Goal: Navigation & Orientation: Find specific page/section

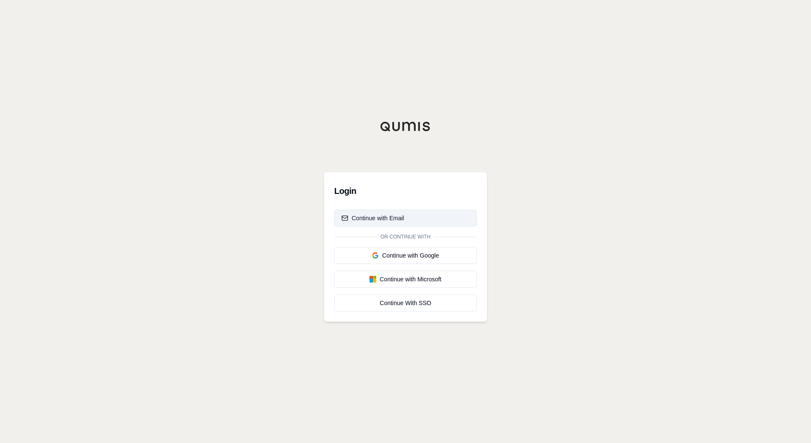
click at [406, 218] on button "Continue with Email" at bounding box center [405, 218] width 143 height 17
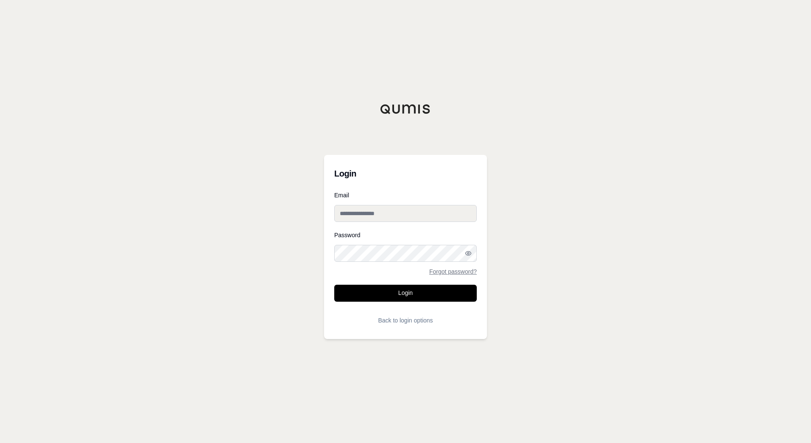
click at [396, 213] on input "Email" at bounding box center [405, 213] width 143 height 17
type input "**********"
click at [415, 295] on button "Login" at bounding box center [405, 293] width 143 height 17
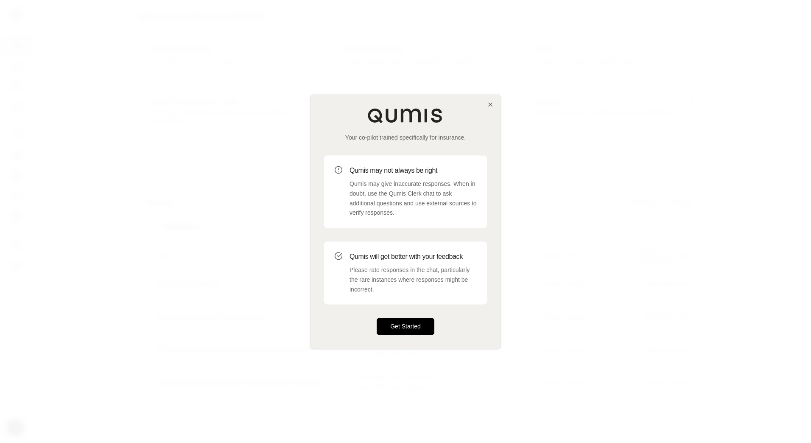
click at [414, 327] on button "Get Started" at bounding box center [406, 326] width 58 height 17
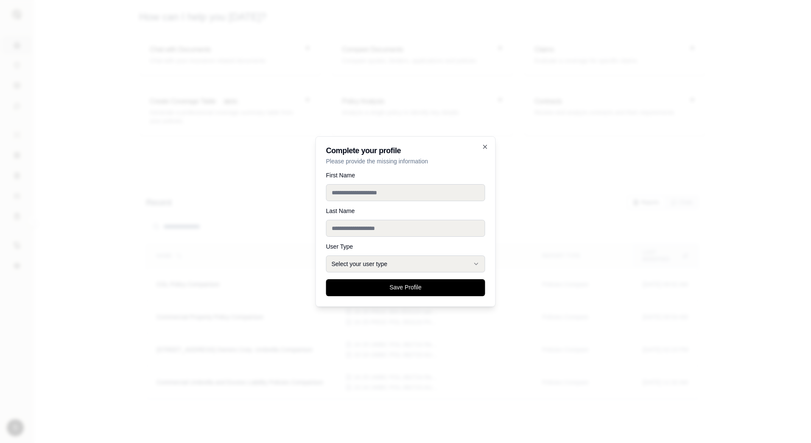
click at [372, 193] on input "First Name" at bounding box center [405, 192] width 159 height 17
type input "*******"
click at [359, 227] on input "Last Name" at bounding box center [405, 228] width 159 height 17
type input "****"
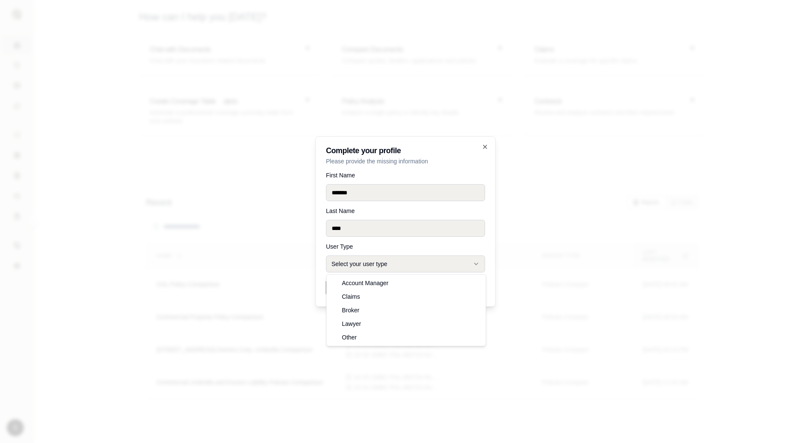
click at [354, 262] on button "Select your user type" at bounding box center [405, 263] width 159 height 17
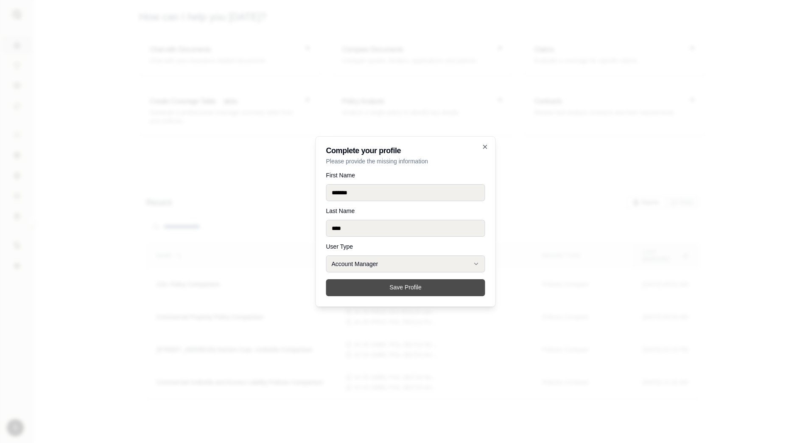
click at [402, 287] on button "Save Profile" at bounding box center [405, 287] width 159 height 17
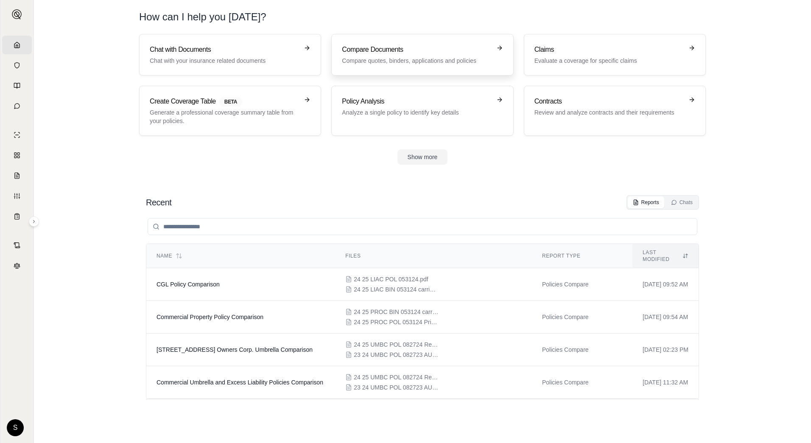
click at [412, 51] on h3 "Compare Documents" at bounding box center [416, 50] width 149 height 10
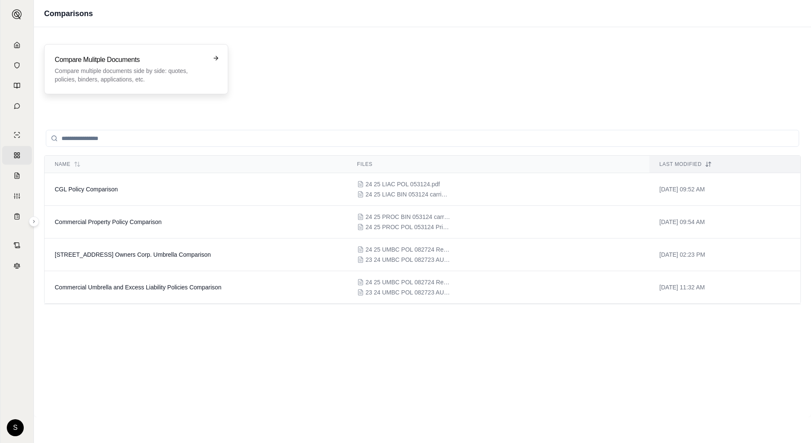
click at [165, 63] on h3 "Compare Mulitple Documents" at bounding box center [130, 60] width 151 height 10
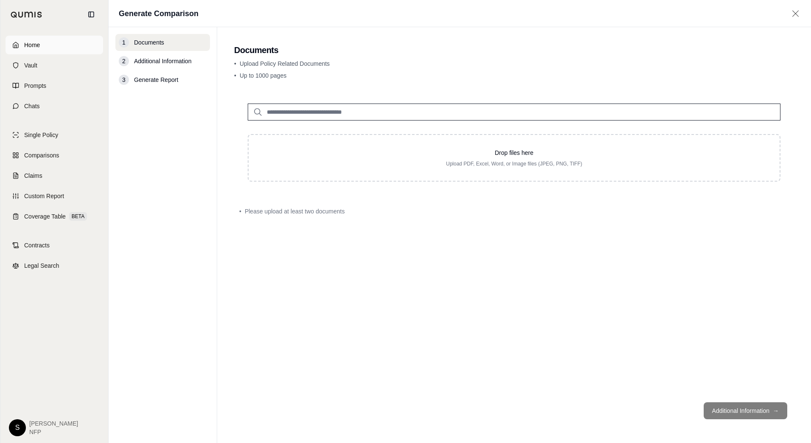
click at [51, 45] on link "Home" at bounding box center [55, 45] width 98 height 19
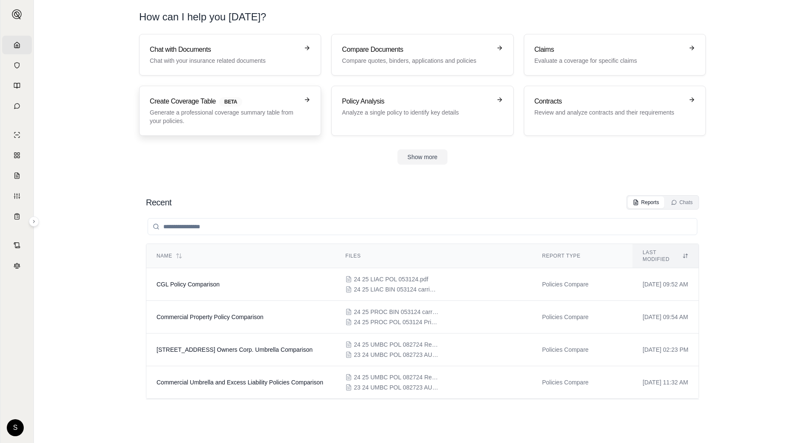
click at [277, 105] on h3 "Create Coverage Table BETA" at bounding box center [224, 101] width 149 height 10
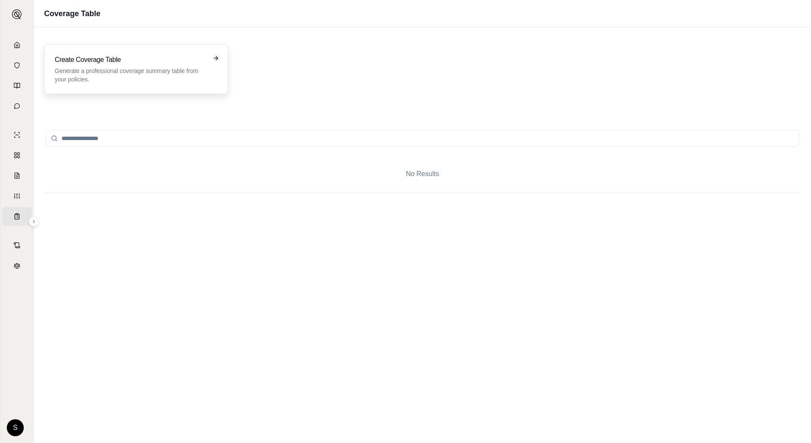
click at [216, 57] on icon at bounding box center [215, 58] width 7 height 7
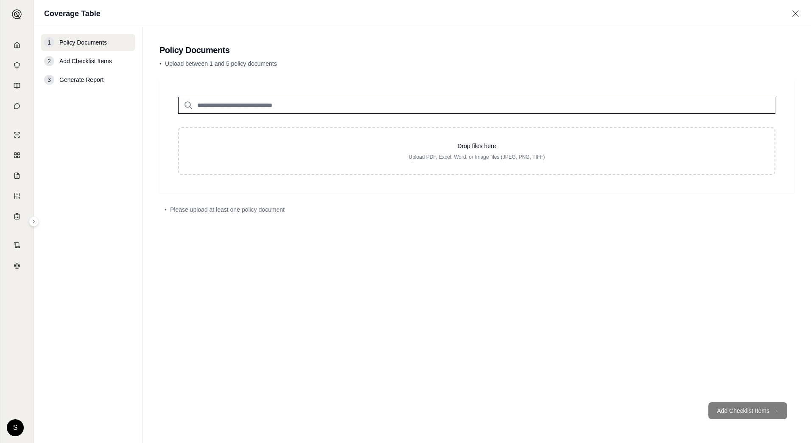
click at [76, 62] on span "Add Checklist Items" at bounding box center [85, 61] width 53 height 8
click at [90, 59] on span "Add Checklist Items" at bounding box center [85, 61] width 53 height 8
drag, startPoint x: 90, startPoint y: 65, endPoint x: 93, endPoint y: 61, distance: 4.8
click at [90, 64] on div "2 Add Checklist Items" at bounding box center [88, 61] width 95 height 17
click at [100, 61] on span "Add Checklist Items" at bounding box center [85, 61] width 53 height 8
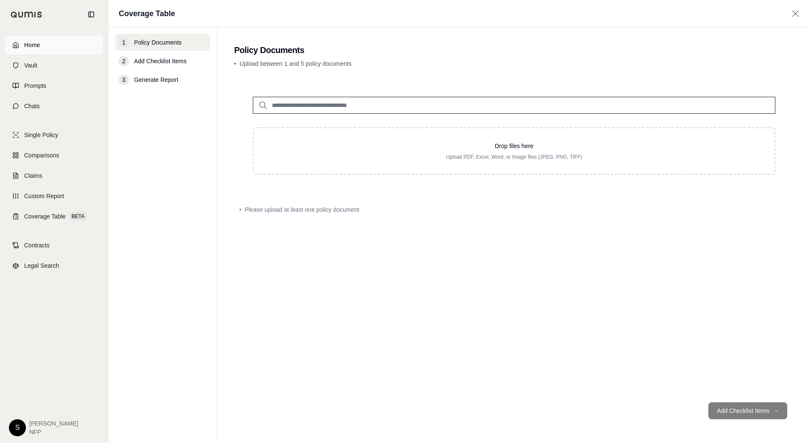
click at [16, 45] on icon at bounding box center [15, 45] width 7 height 7
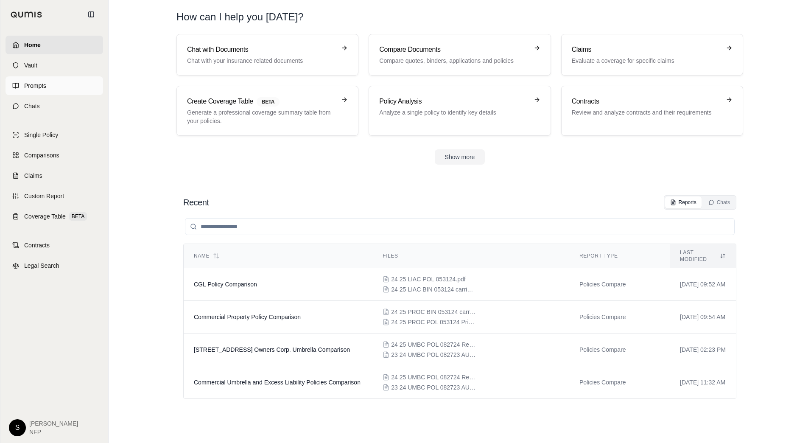
click at [33, 83] on span "Prompts" at bounding box center [35, 85] width 22 height 8
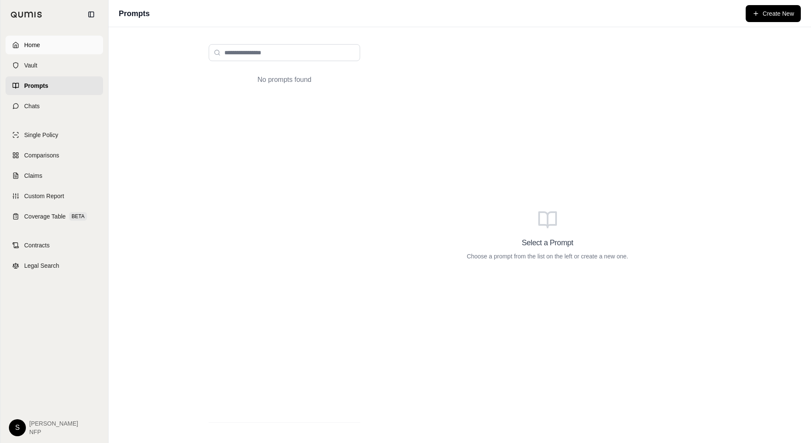
click at [50, 48] on link "Home" at bounding box center [55, 45] width 98 height 19
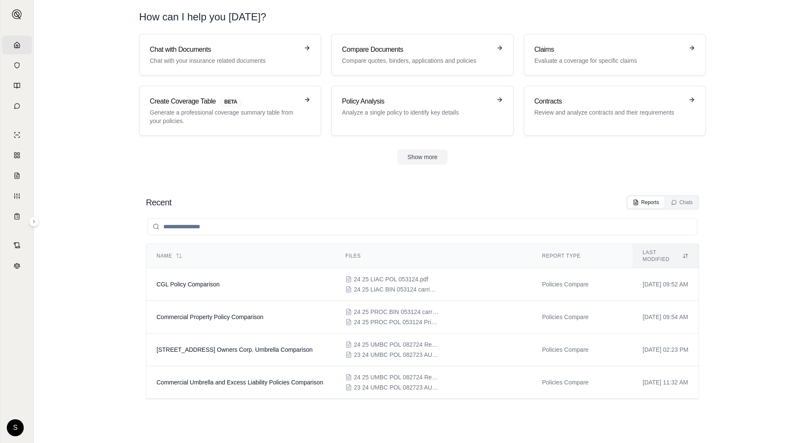
click at [70, 22] on main "How can I help you [DATE]? Chat with Documents Chat with your insurance related…" at bounding box center [422, 221] width 777 height 443
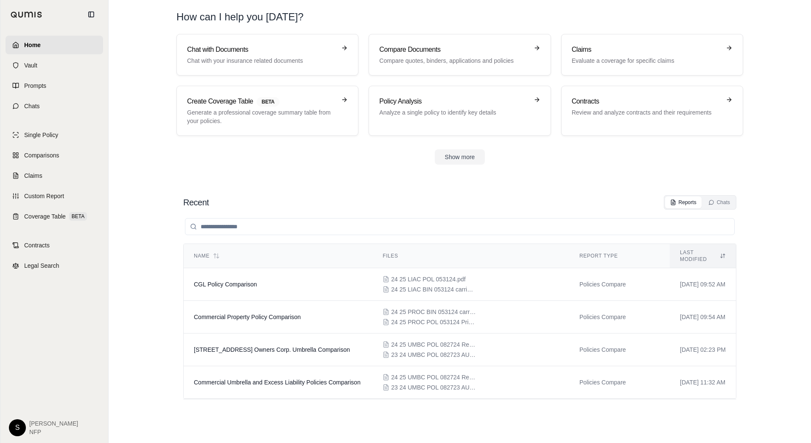
click at [42, 46] on link "Home" at bounding box center [55, 45] width 98 height 19
click at [26, 64] on span "Vault" at bounding box center [30, 65] width 13 height 8
